Goal: Information Seeking & Learning: Learn about a topic

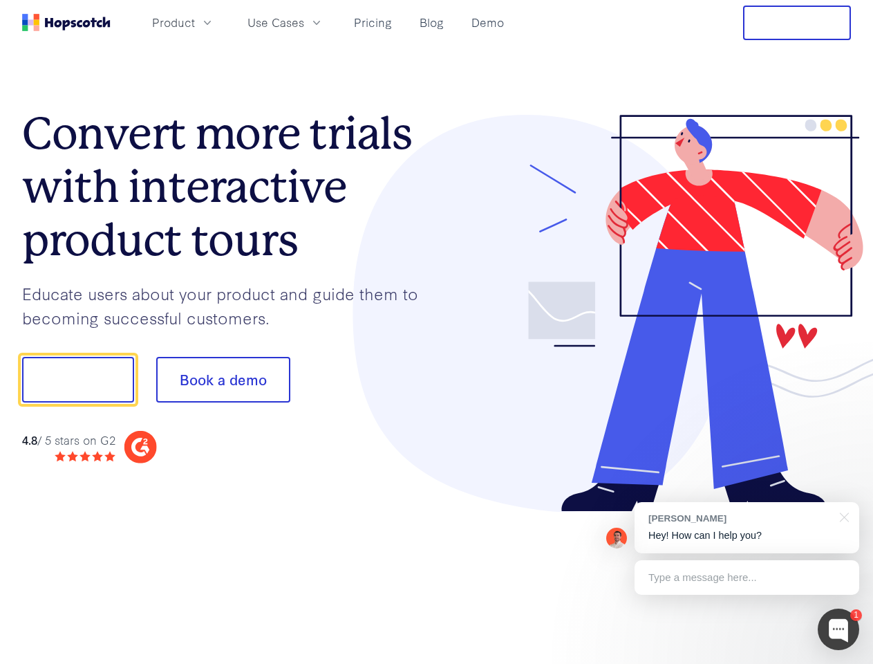
click at [437, 332] on div at bounding box center [644, 314] width 415 height 398
click at [195, 22] on span "Product" at bounding box center [173, 22] width 43 height 17
click at [304, 22] on span "Use Cases" at bounding box center [276, 22] width 57 height 17
click at [797, 23] on button "Free Trial" at bounding box center [797, 23] width 108 height 35
click at [77, 380] on button "Show me!" at bounding box center [78, 380] width 112 height 46
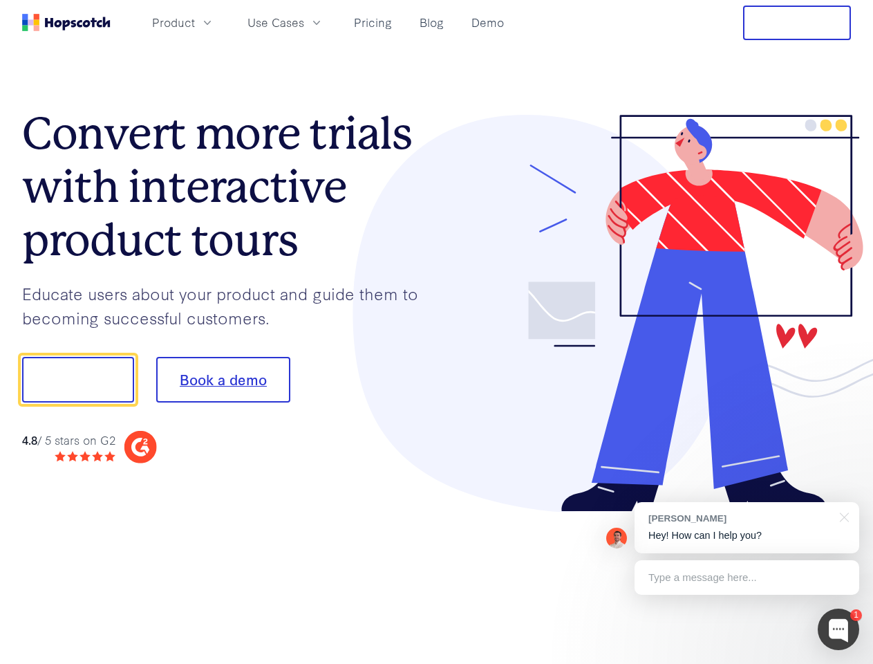
click at [223, 380] on button "Book a demo" at bounding box center [223, 380] width 134 height 46
click at [839, 629] on div at bounding box center [838, 628] width 41 height 41
click at [747, 528] on div "[PERSON_NAME] Hey! How can I help you?" at bounding box center [747, 527] width 225 height 51
click at [842, 516] on div at bounding box center [842, 516] width 35 height 28
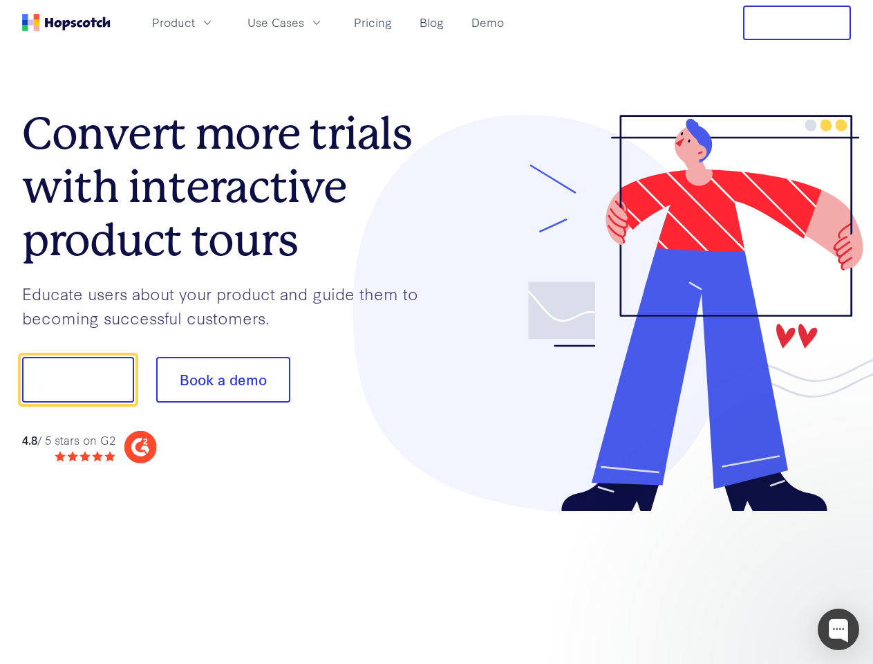
click at [747, 577] on div at bounding box center [729, 377] width 259 height 461
